Goal: Transaction & Acquisition: Purchase product/service

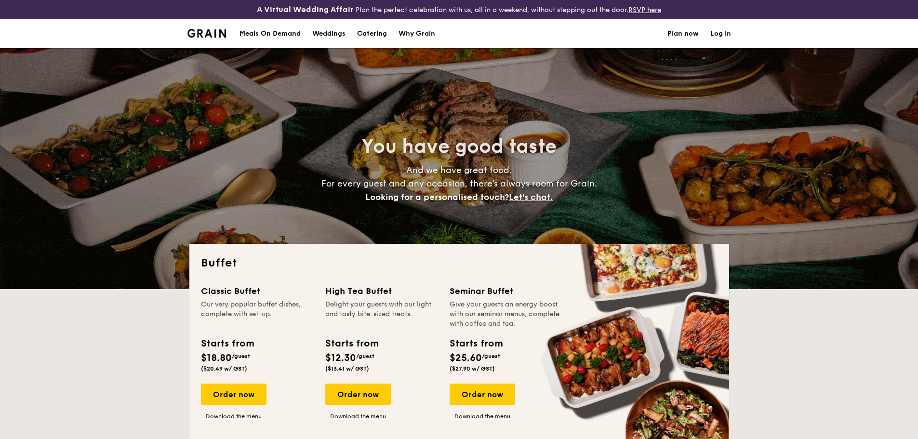
select select
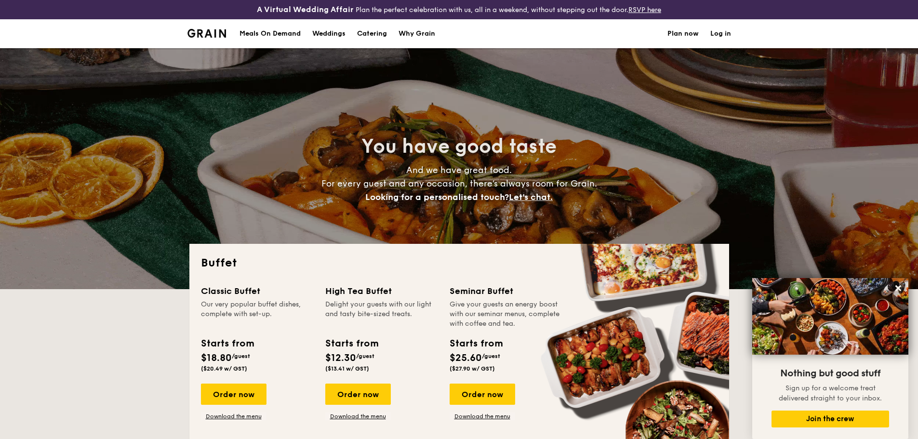
click at [369, 33] on h1 "Catering" at bounding box center [372, 33] width 30 height 29
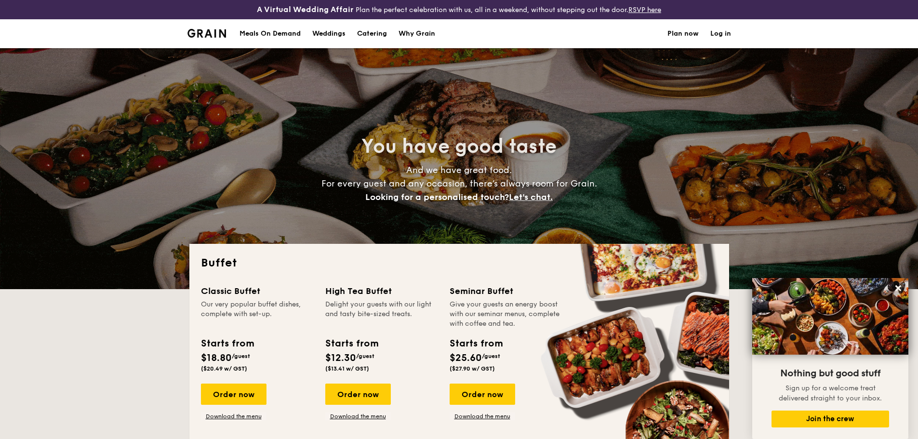
click at [278, 34] on div "Meals On Demand" at bounding box center [270, 33] width 61 height 29
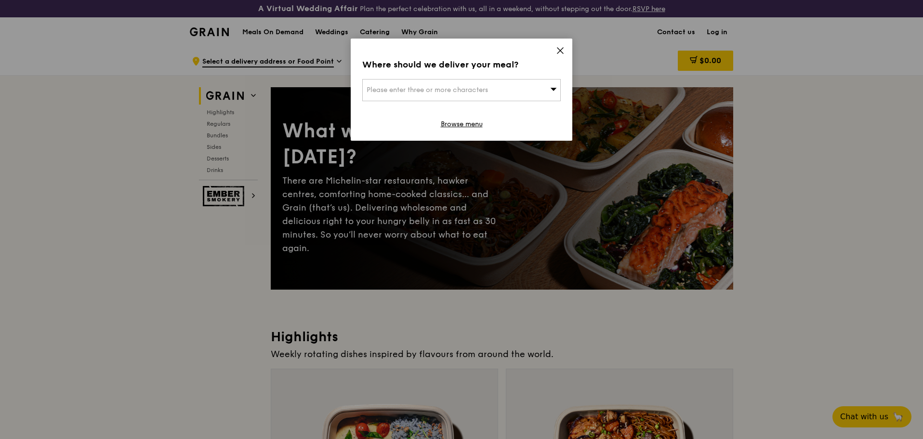
click at [564, 51] on icon at bounding box center [560, 50] width 9 height 9
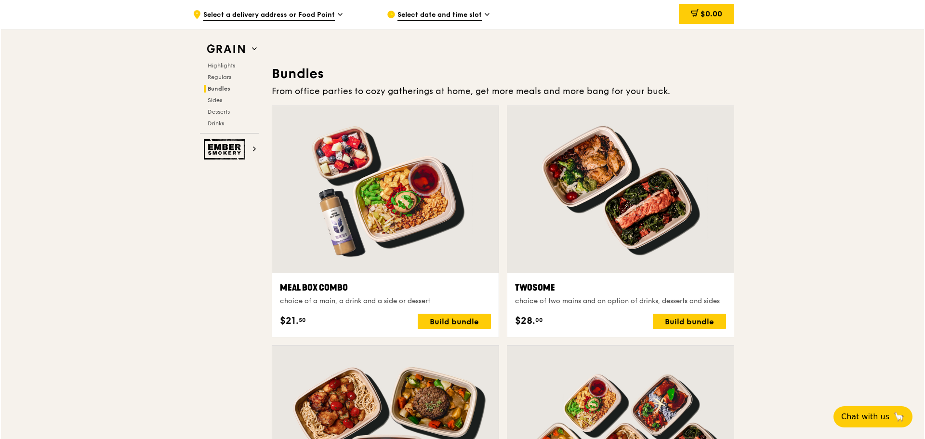
scroll to position [1346, 0]
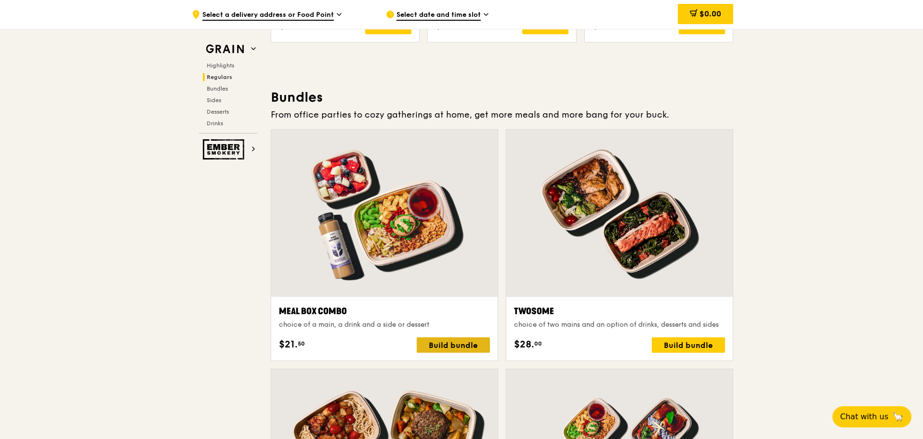
click at [431, 347] on div "Build bundle" at bounding box center [453, 344] width 73 height 15
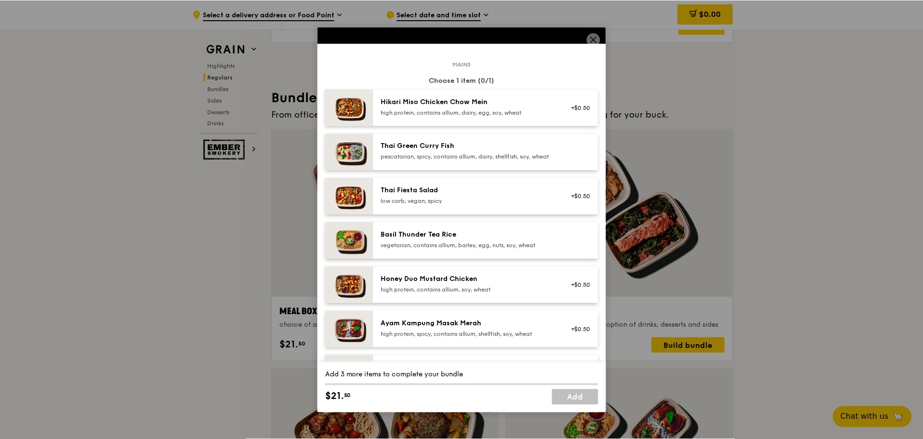
scroll to position [48, 0]
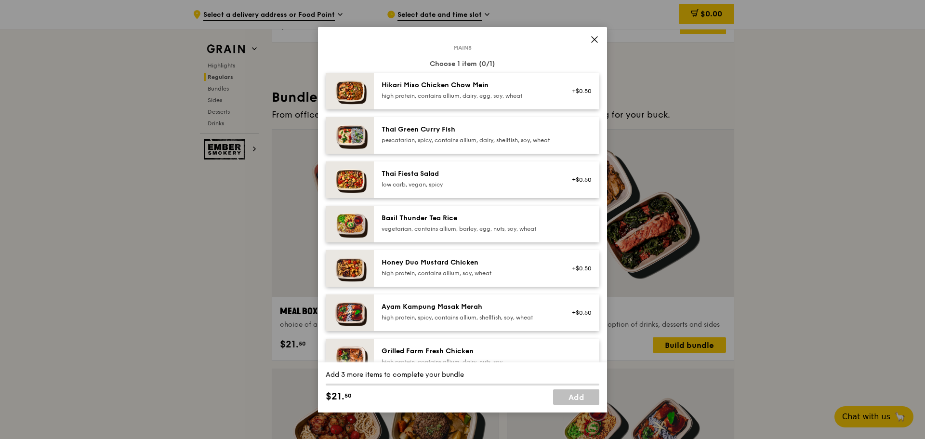
click at [395, 223] on div "Basil Thunder Tea Rice" at bounding box center [468, 218] width 173 height 10
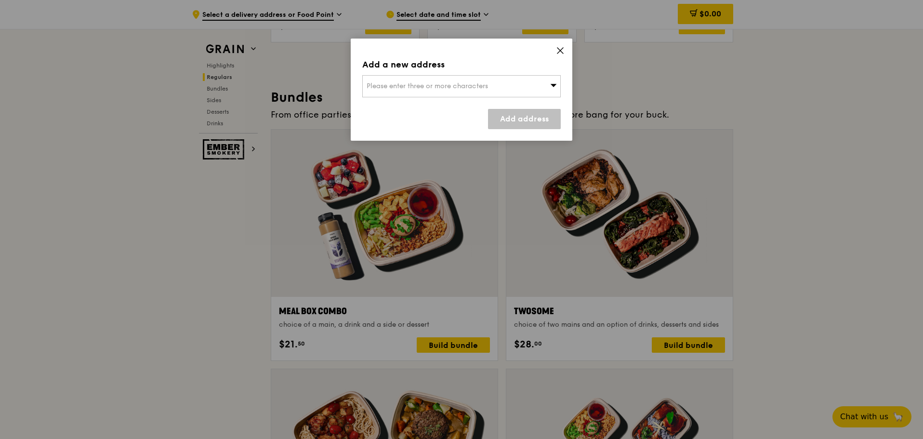
click at [560, 52] on icon at bounding box center [561, 51] width 6 height 6
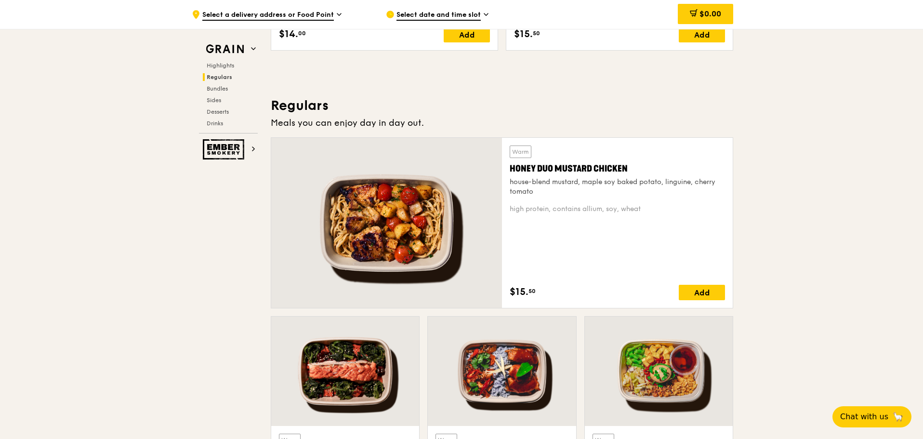
scroll to position [574, 0]
